Goal: Task Accomplishment & Management: Manage account settings

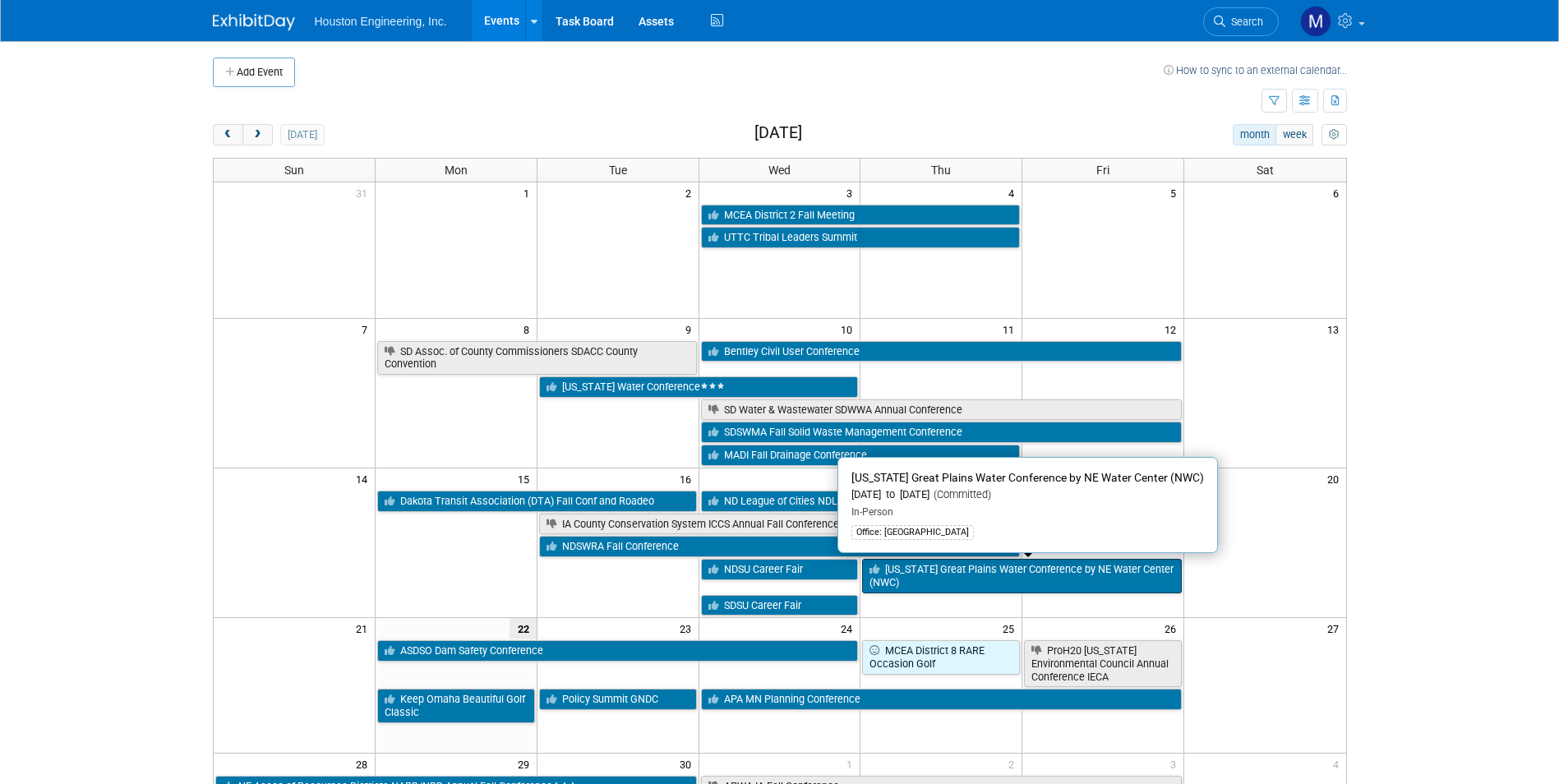
click at [916, 571] on link "[US_STATE] Great Plains Water Conference by NE Water Center (NWC)" at bounding box center [1022, 575] width 320 height 33
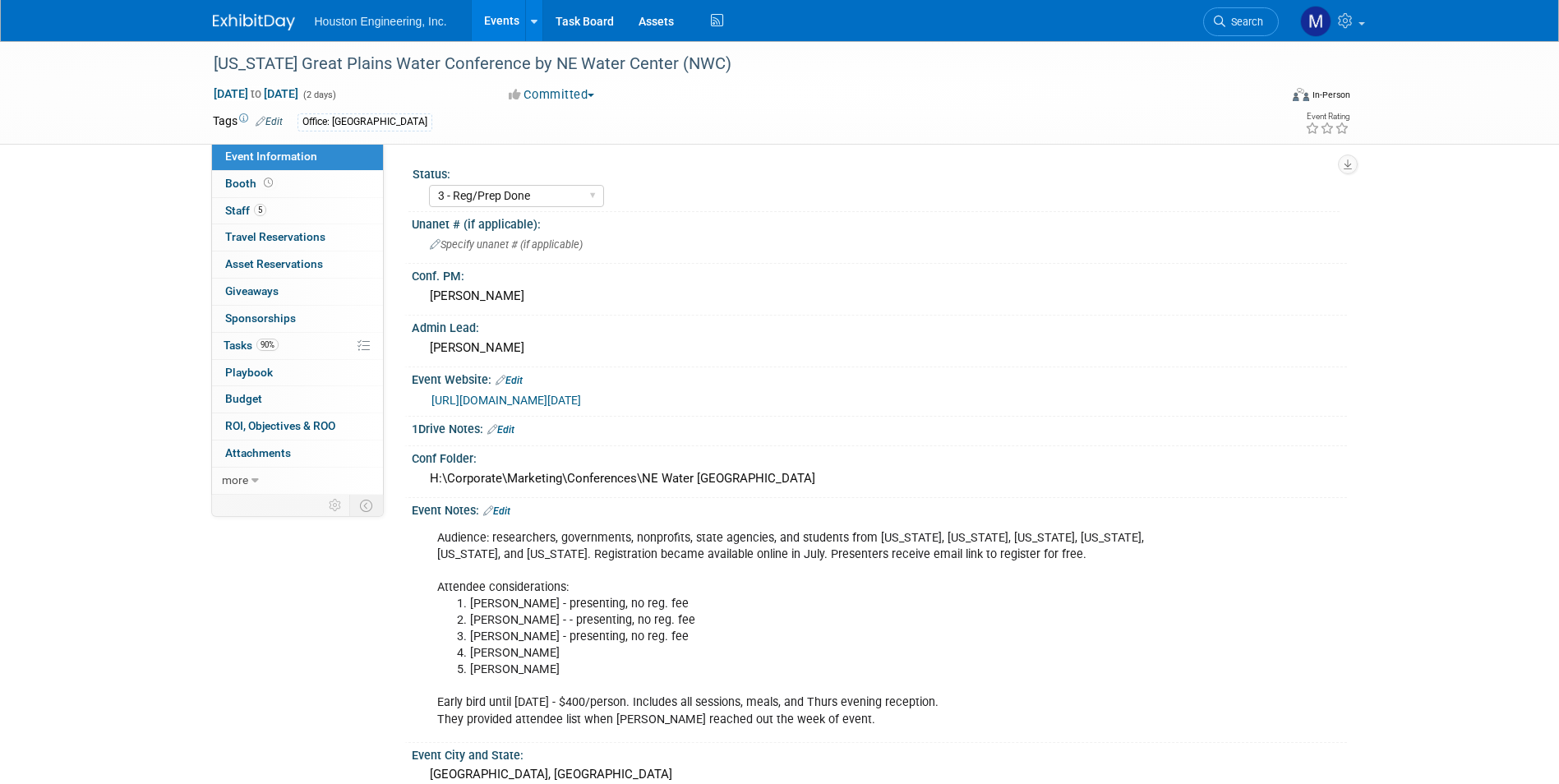
select select "3 - Reg/Prep Done"
select select "Yes"
select select "Water Resources"
click at [276, 457] on span "Attachments 0" at bounding box center [257, 452] width 66 height 13
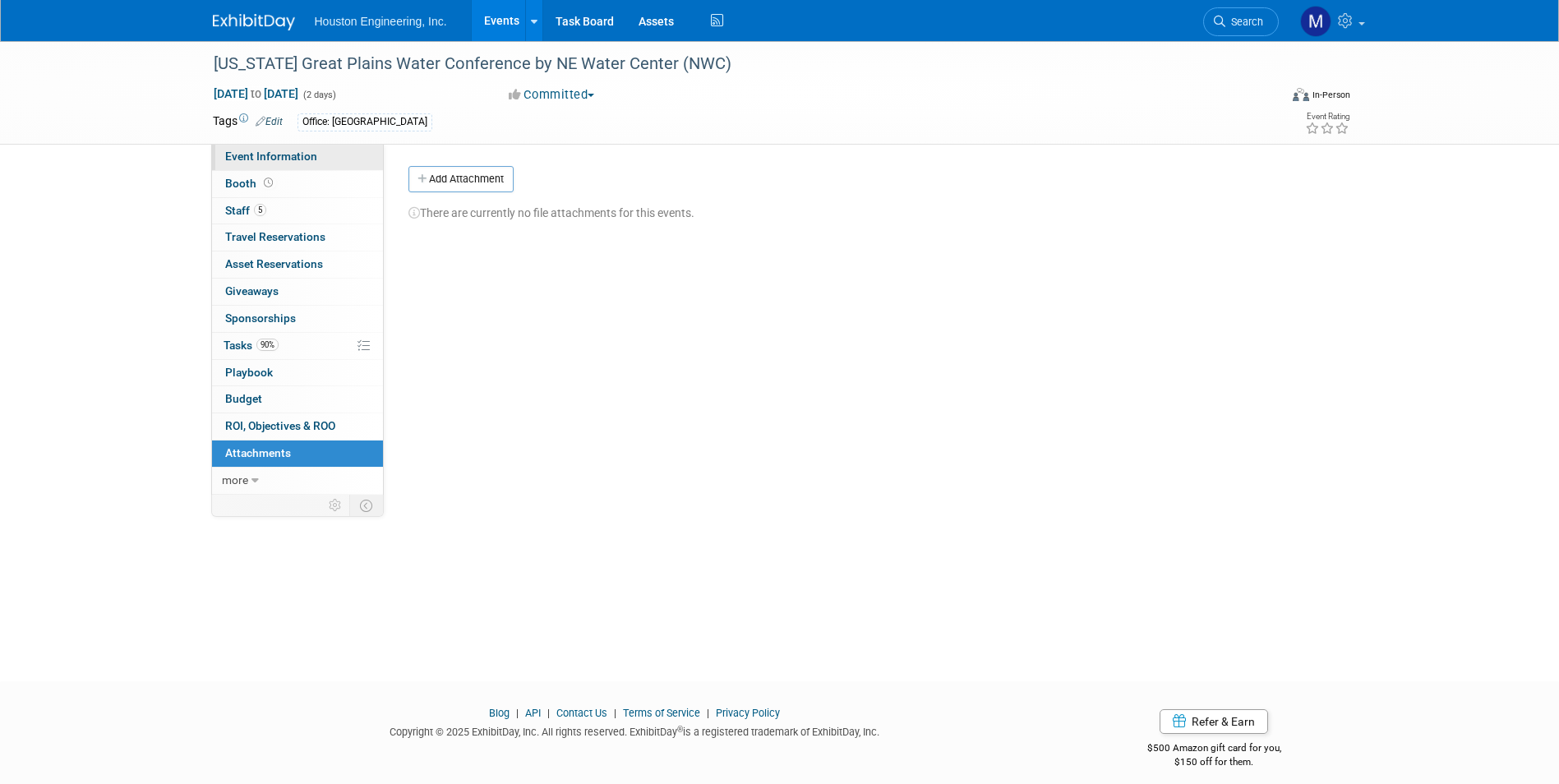
click at [246, 155] on span "Event Information" at bounding box center [271, 155] width 92 height 13
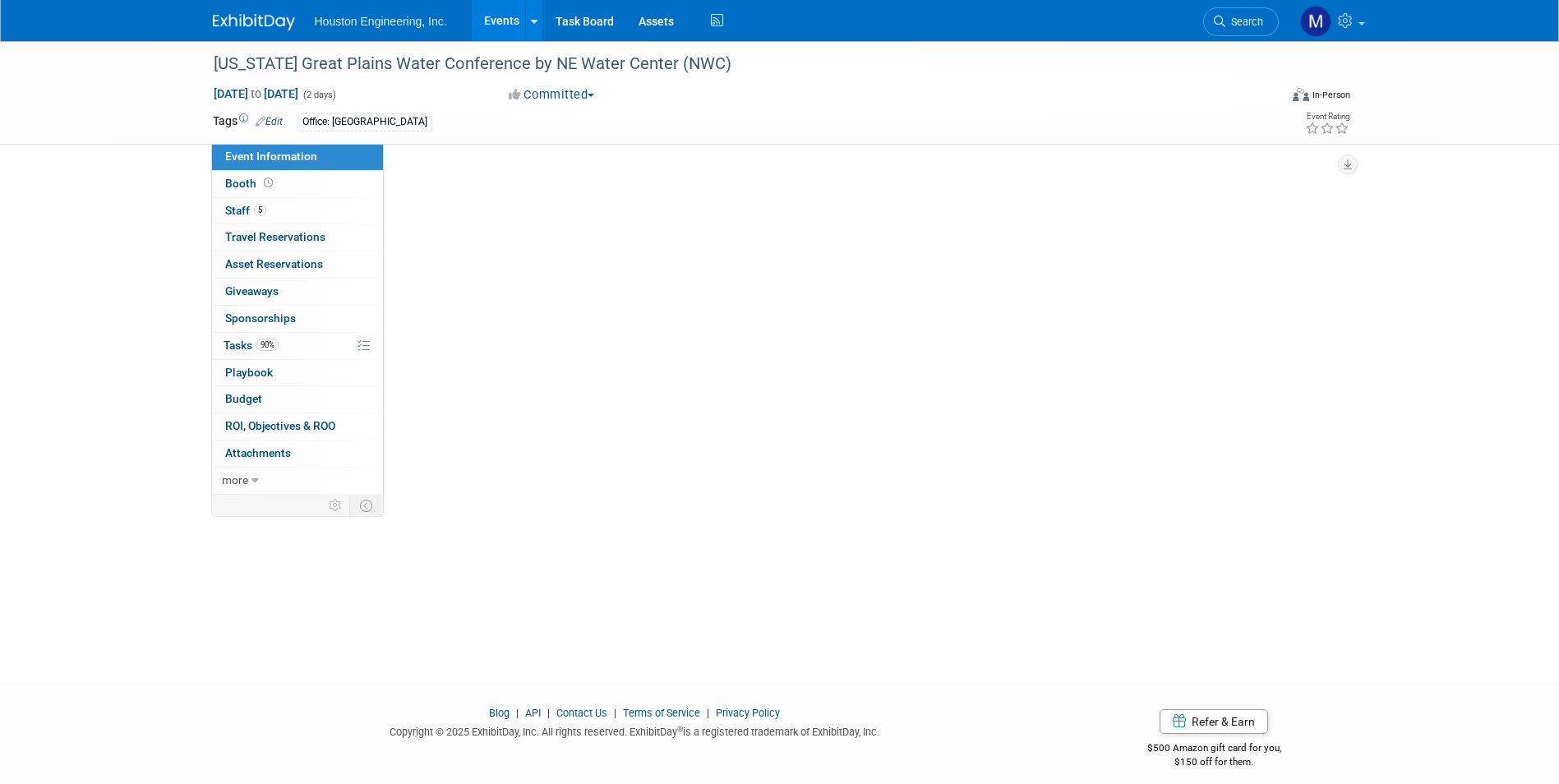
select select "3 - Reg/Prep Done"
select select "Yes"
select select "Water Resources"
